Goal: Find specific page/section: Find specific page/section

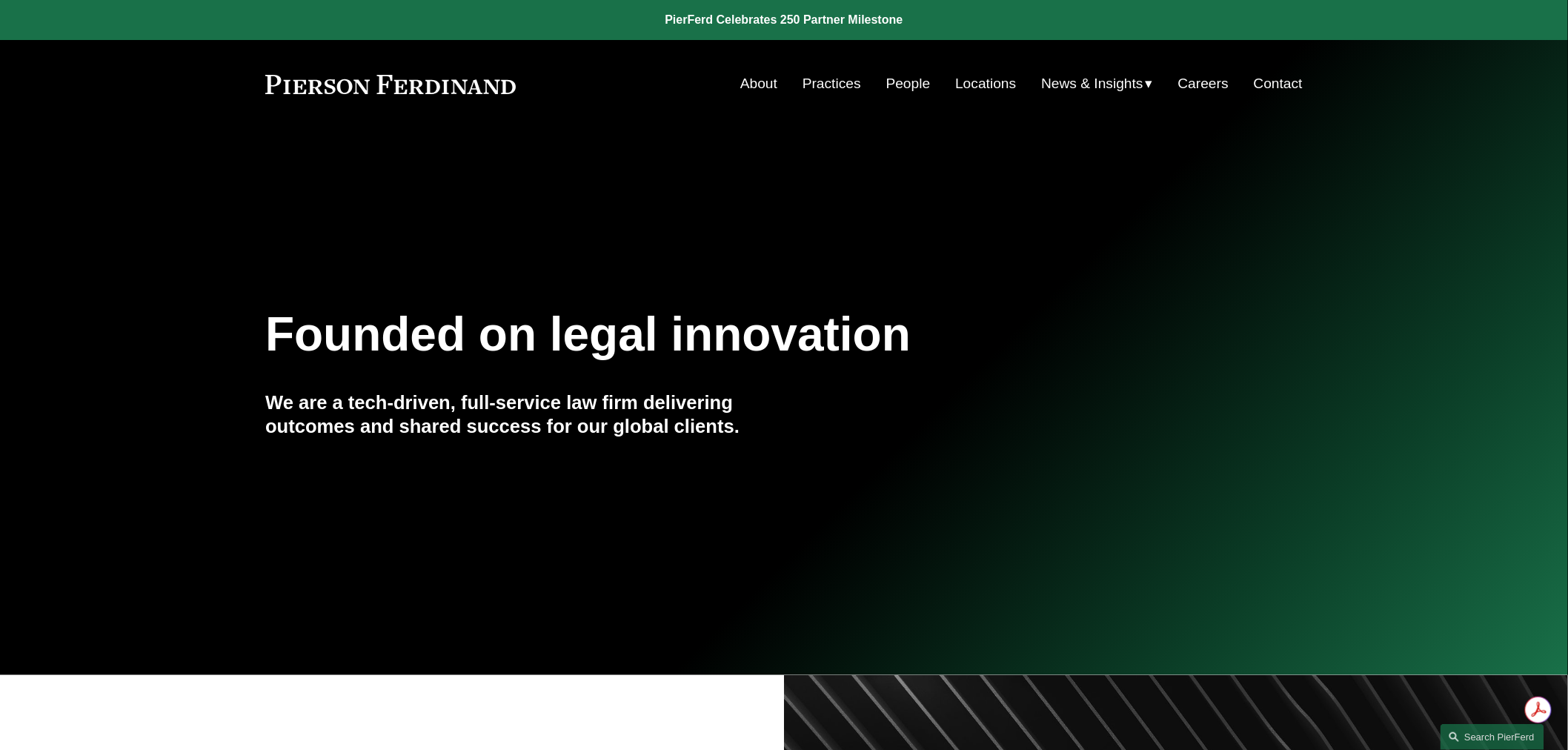
click at [900, 81] on link "People" at bounding box center [908, 83] width 44 height 28
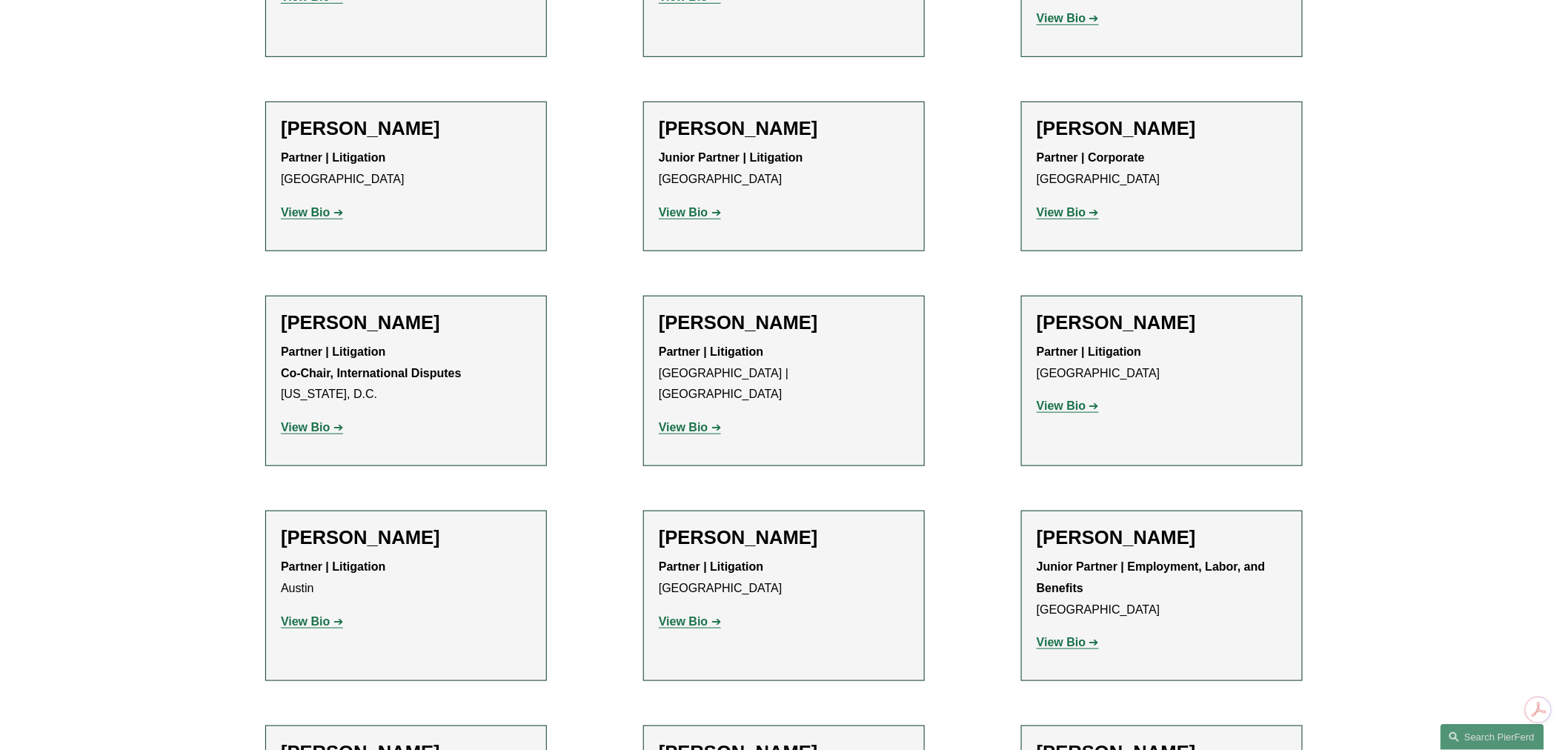
scroll to position [2799, 0]
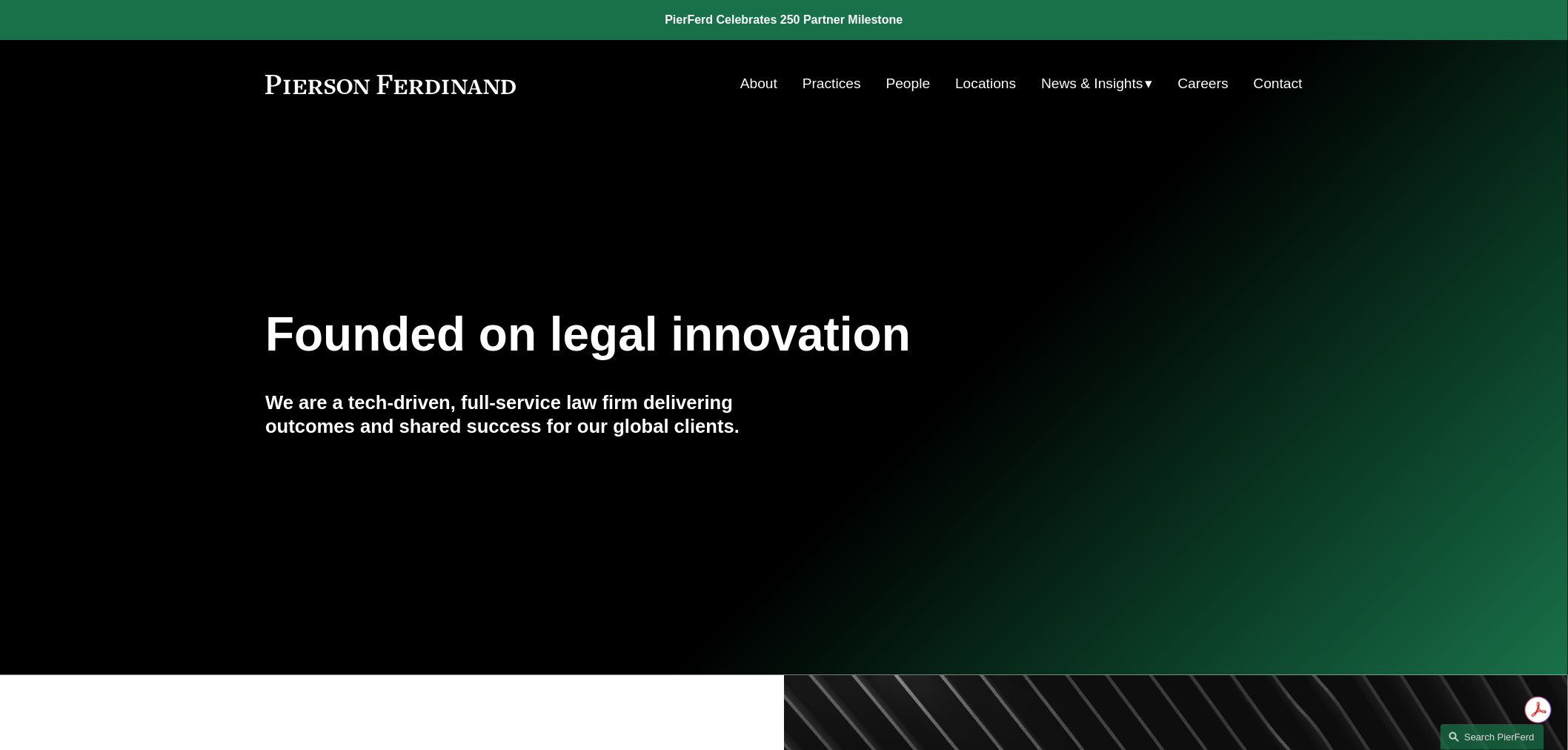
click at [911, 80] on link "People" at bounding box center [908, 83] width 44 height 28
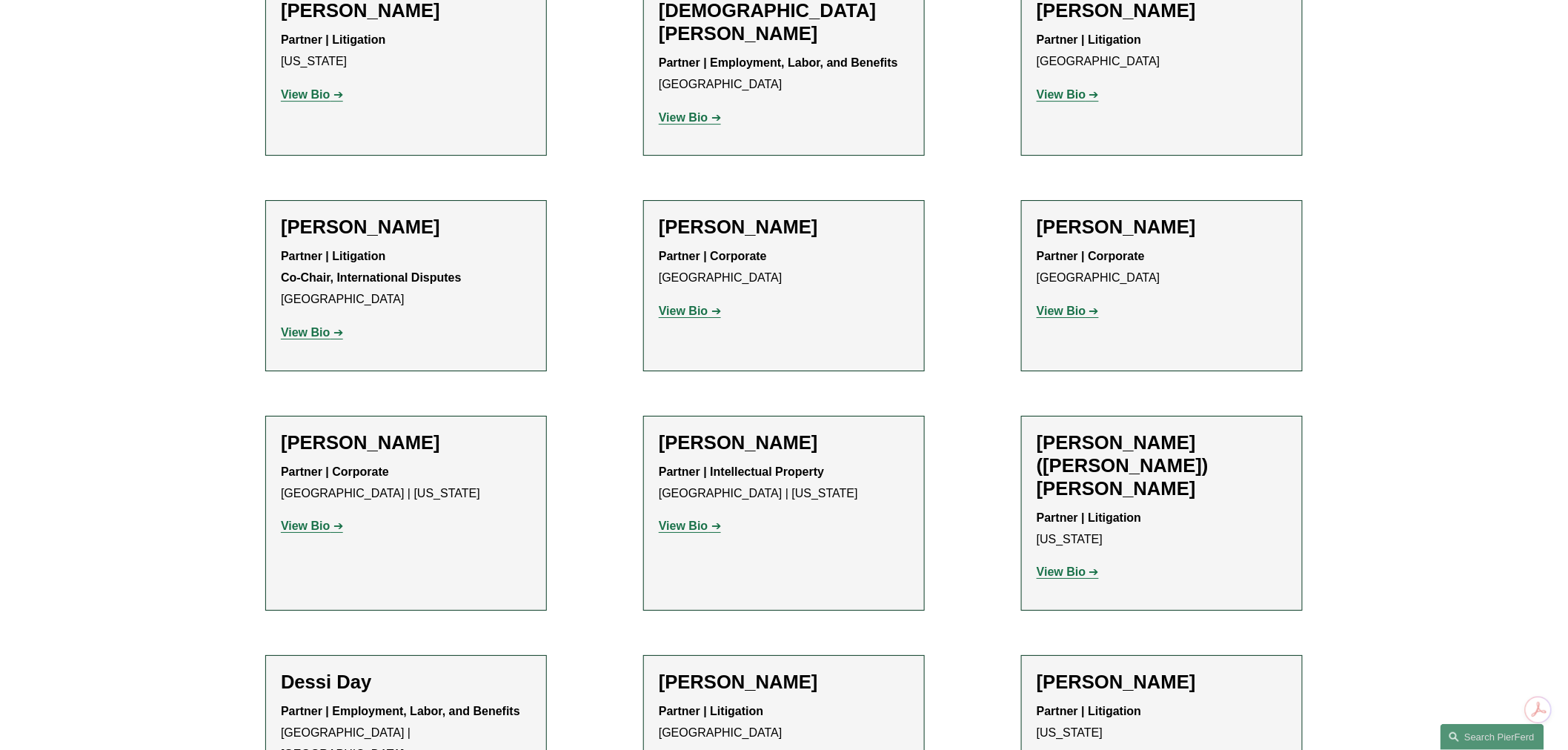
scroll to position [4527, 0]
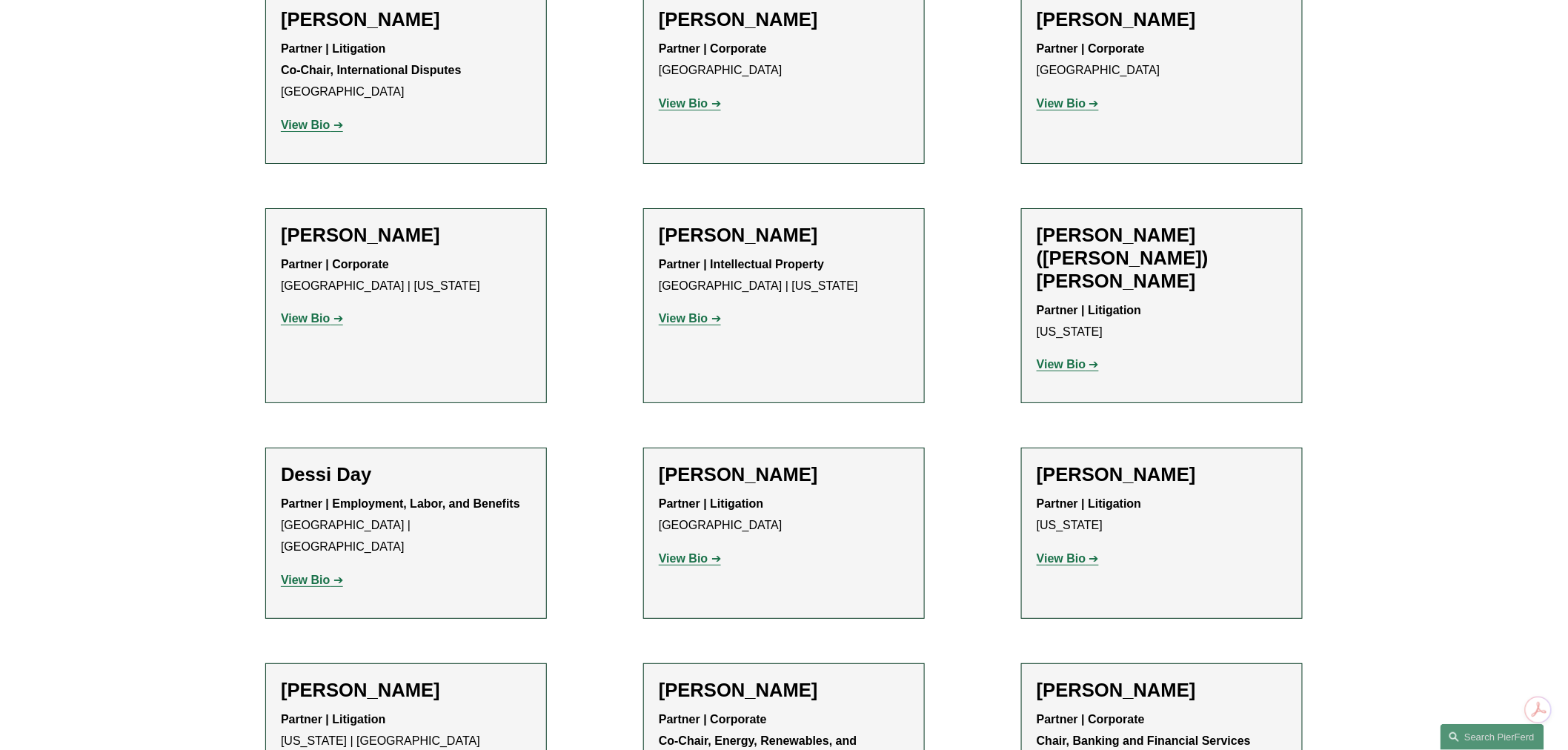
click at [686, 552] on strong "View Bio" at bounding box center [683, 558] width 49 height 13
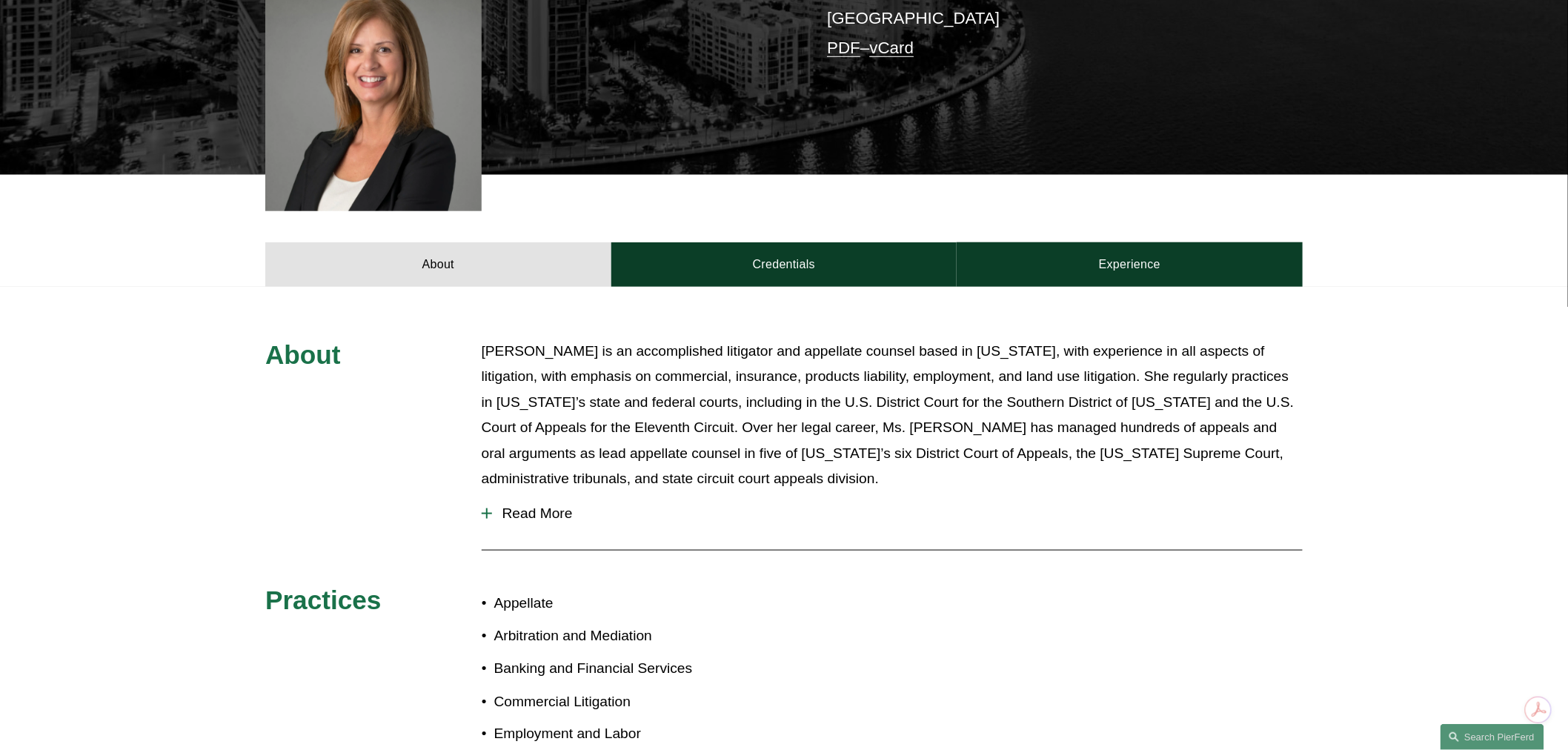
scroll to position [411, 0]
